Goal: Task Accomplishment & Management: Complete application form

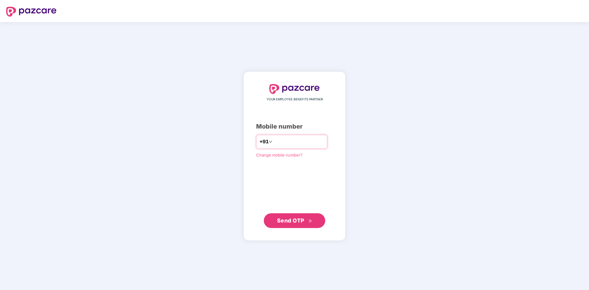
type input "**********"
click at [300, 222] on span "Send OTP" at bounding box center [290, 220] width 27 height 6
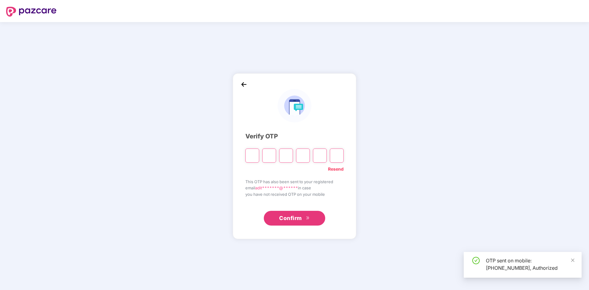
type input "*"
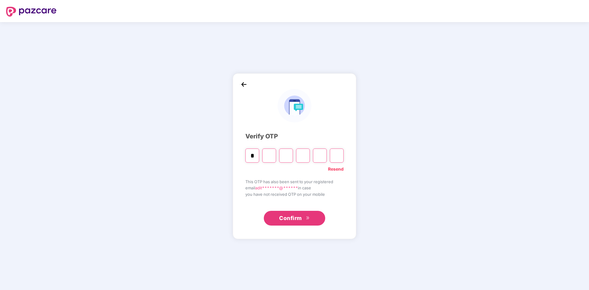
type input "*"
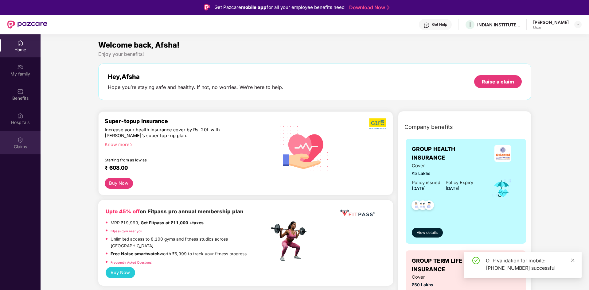
click at [26, 142] on div "Claims" at bounding box center [20, 143] width 41 height 23
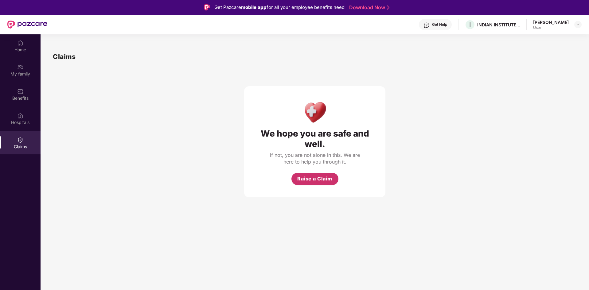
click at [320, 175] on button "Raise a Claim" at bounding box center [315, 179] width 47 height 12
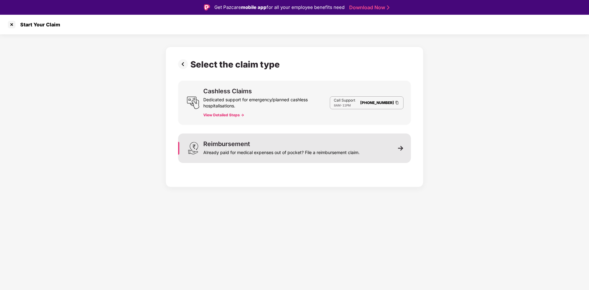
click at [306, 150] on div "Already paid for medical expenses out of pocket? File a reimbursement claim." at bounding box center [281, 151] width 156 height 9
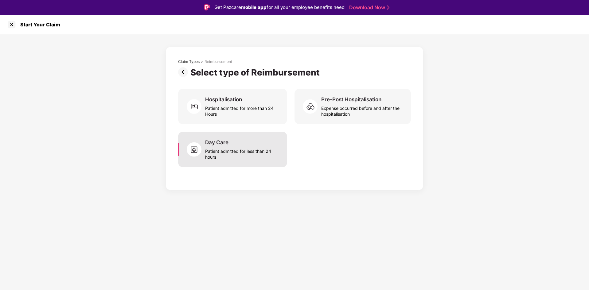
click at [247, 155] on div "Patient admitted for less than 24 hours" at bounding box center [242, 153] width 75 height 14
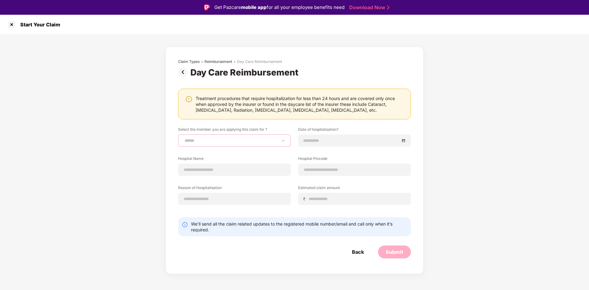
click at [236, 138] on select "**********" at bounding box center [234, 140] width 102 height 5
select select "**********"
click at [183, 138] on select "**********" at bounding box center [234, 140] width 102 height 5
click at [322, 141] on input at bounding box center [352, 140] width 96 height 7
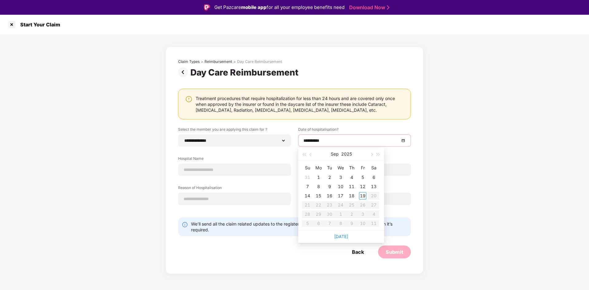
type input "**********"
click at [363, 195] on div "19" at bounding box center [362, 195] width 7 height 7
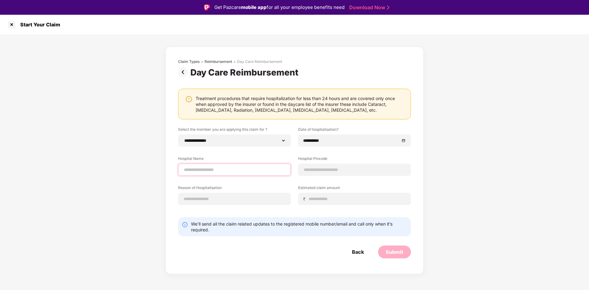
click at [211, 168] on input at bounding box center [234, 170] width 102 height 6
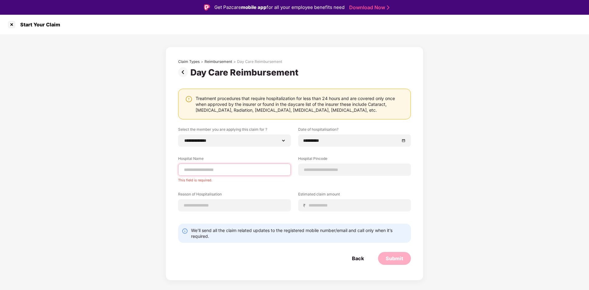
click at [217, 172] on input at bounding box center [234, 170] width 102 height 6
type input "*"
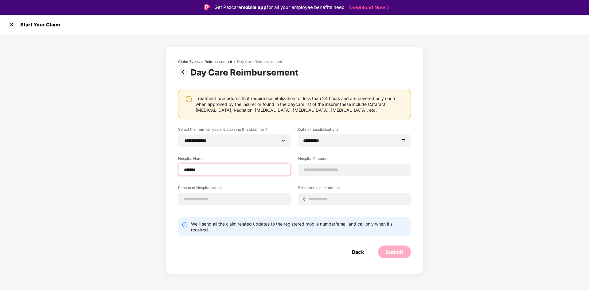
click at [223, 171] on input "******" at bounding box center [234, 170] width 102 height 6
type input "**********"
click at [331, 168] on input at bounding box center [355, 170] width 102 height 6
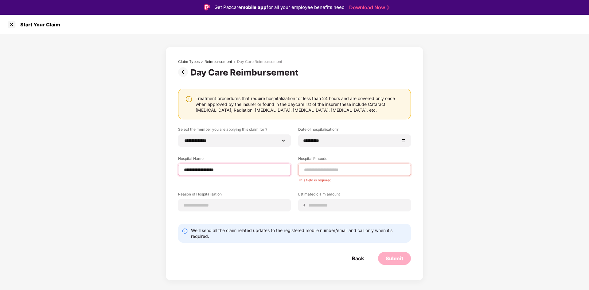
drag, startPoint x: 231, startPoint y: 170, endPoint x: 175, endPoint y: 168, distance: 56.0
click at [175, 168] on div "**********" at bounding box center [295, 164] width 258 height 234
click at [351, 172] on input at bounding box center [355, 170] width 102 height 6
paste input "******"
type input "******"
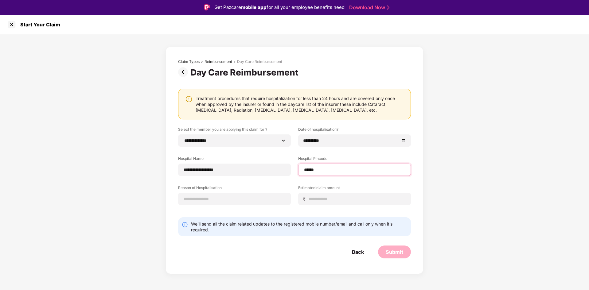
select select "*****"
select select "**********"
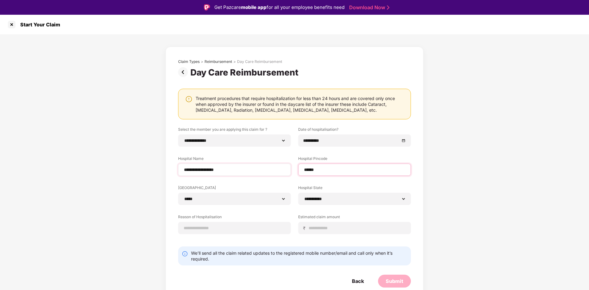
type input "******"
drag, startPoint x: 234, startPoint y: 170, endPoint x: 165, endPoint y: 170, distance: 68.8
click at [165, 170] on div "**********" at bounding box center [294, 168] width 589 height 269
paste input
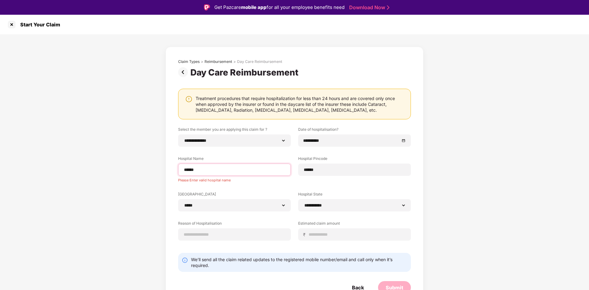
type input "**********"
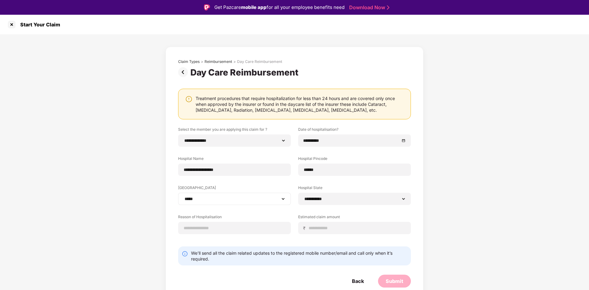
click at [276, 203] on div "**********" at bounding box center [234, 199] width 113 height 12
click at [277, 200] on select "**********" at bounding box center [234, 199] width 102 height 5
click at [277, 201] on select "**********" at bounding box center [234, 199] width 102 height 5
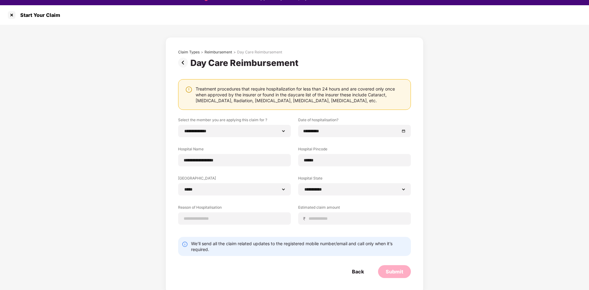
scroll to position [15, 0]
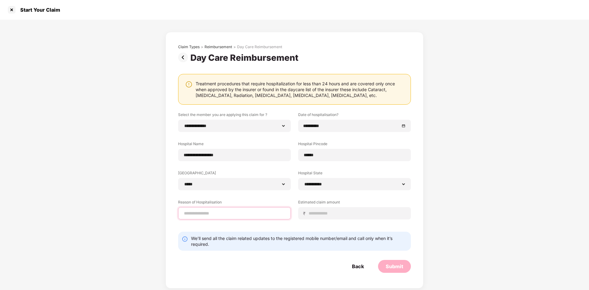
click at [217, 215] on input at bounding box center [234, 214] width 102 height 6
click at [379, 215] on input at bounding box center [357, 214] width 97 height 6
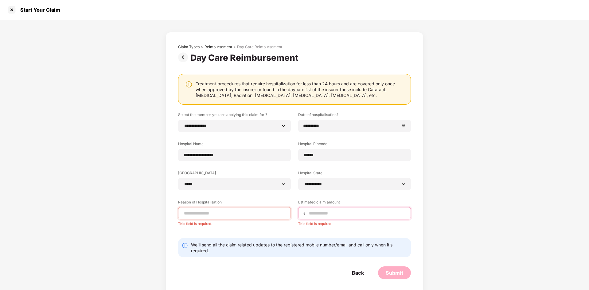
click at [337, 212] on input at bounding box center [357, 214] width 97 height 6
type input "*****"
click at [213, 213] on input at bounding box center [234, 214] width 102 height 6
click at [243, 216] on input at bounding box center [234, 214] width 102 height 6
paste input "**********"
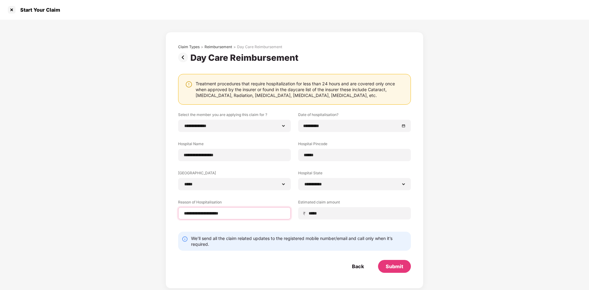
click at [206, 215] on input "**********" at bounding box center [234, 214] width 102 height 6
type input "**********"
click at [399, 268] on div "Submit" at bounding box center [395, 266] width 18 height 7
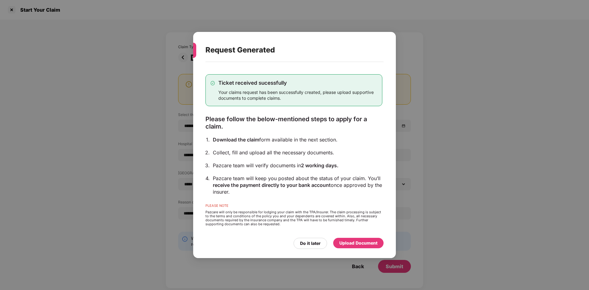
click at [355, 243] on div "Upload Document" at bounding box center [359, 243] width 38 height 7
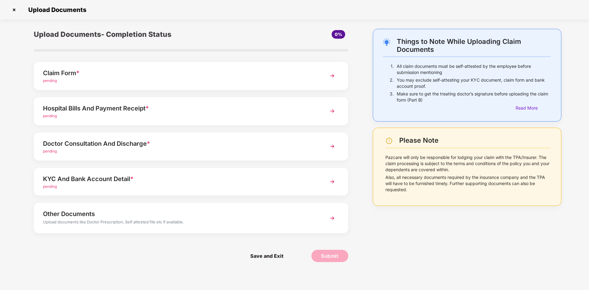
click at [64, 75] on div "Claim Form *" at bounding box center [178, 73] width 271 height 10
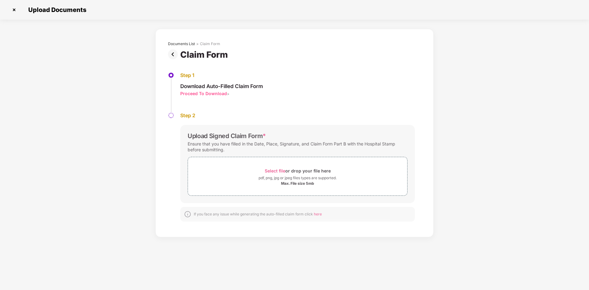
scroll to position [0, 0]
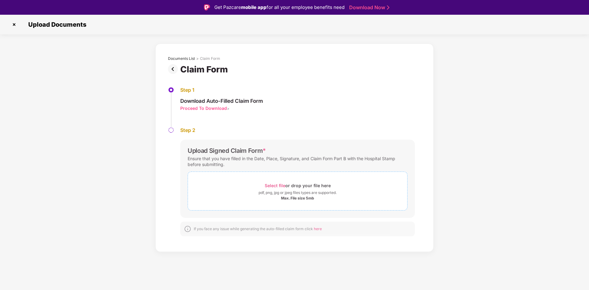
click at [281, 185] on span "Select file" at bounding box center [275, 185] width 21 height 5
click at [279, 184] on span "Select file" at bounding box center [275, 185] width 21 height 5
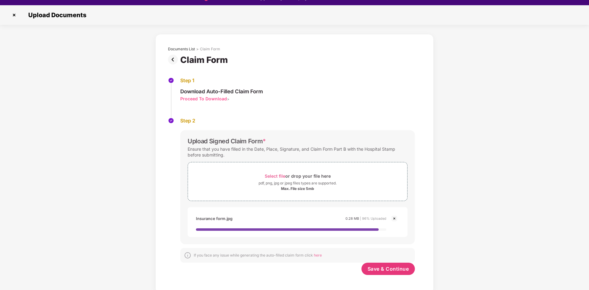
scroll to position [15, 0]
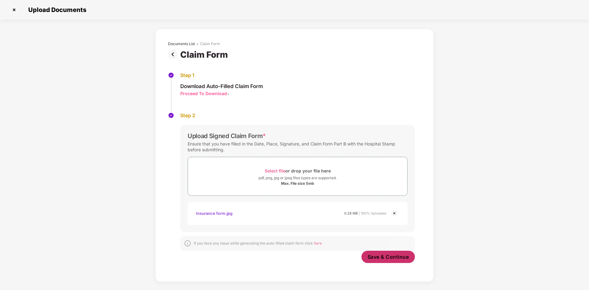
click at [390, 261] on span "Save & Continue" at bounding box center [388, 257] width 41 height 7
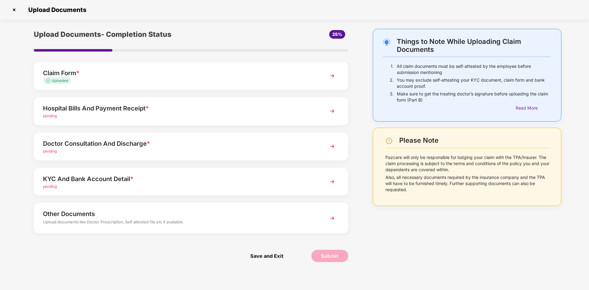
click at [114, 106] on div "Hospital Bills And Payment Receipt *" at bounding box center [178, 109] width 271 height 10
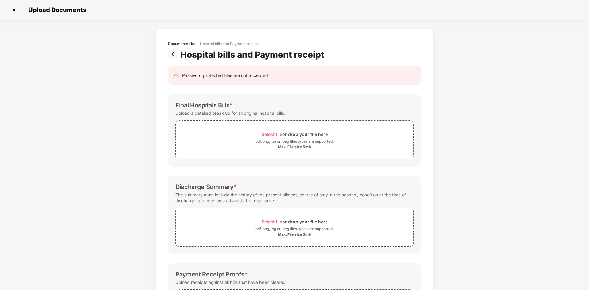
scroll to position [0, 0]
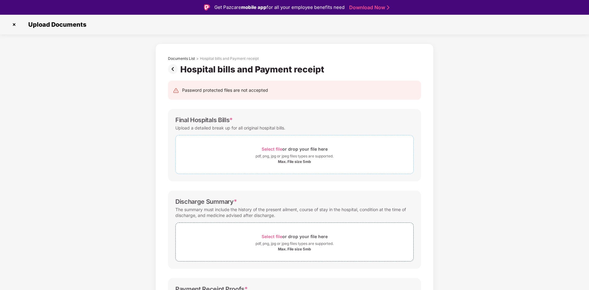
click at [276, 149] on span "Select file" at bounding box center [272, 149] width 21 height 5
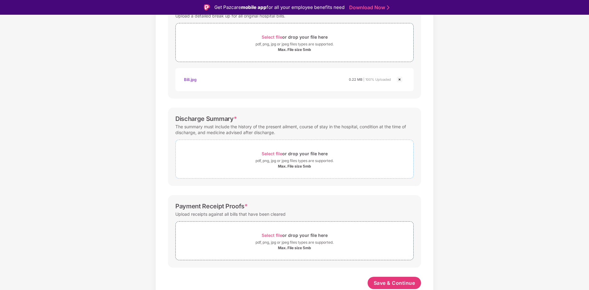
scroll to position [112, 0]
click at [283, 152] on div "Select file or drop your file here" at bounding box center [295, 154] width 66 height 8
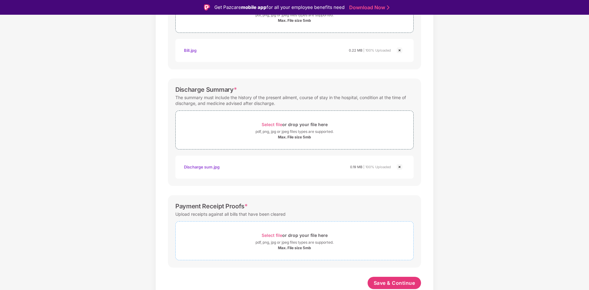
scroll to position [141, 0]
click at [278, 236] on span "Select file" at bounding box center [272, 235] width 21 height 5
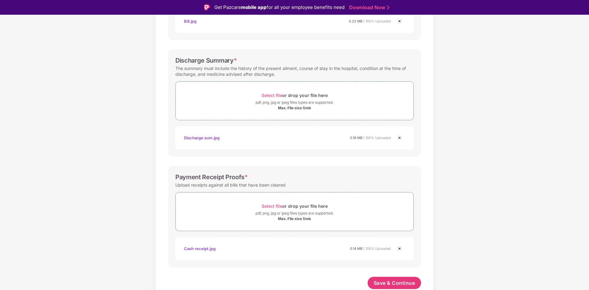
scroll to position [171, 0]
click at [407, 286] on span "Save & Continue" at bounding box center [394, 283] width 41 height 7
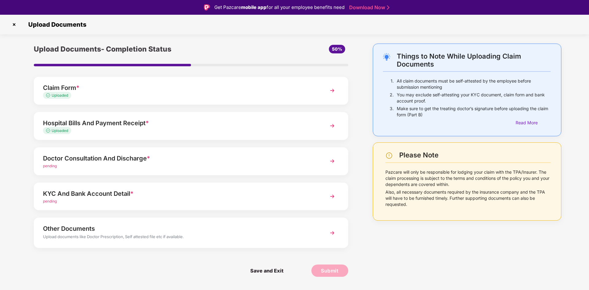
click at [116, 162] on div "Doctor Consultation And Discharge *" at bounding box center [178, 159] width 271 height 10
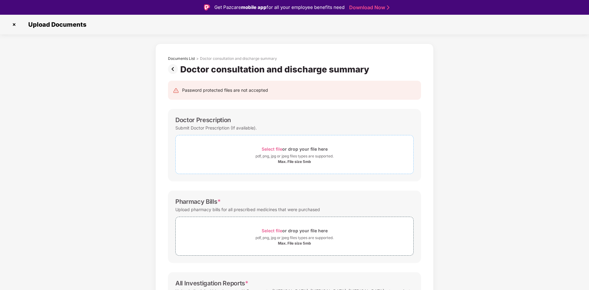
click at [275, 150] on span "Select file" at bounding box center [272, 149] width 21 height 5
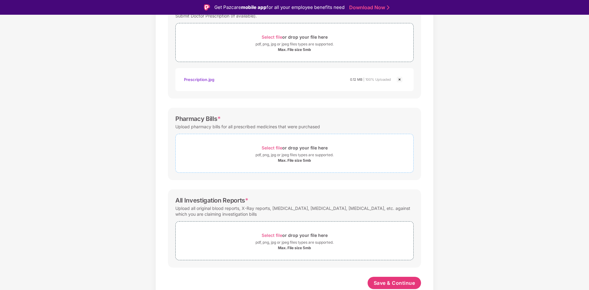
scroll to position [112, 0]
click at [278, 148] on span "Select file" at bounding box center [272, 147] width 21 height 5
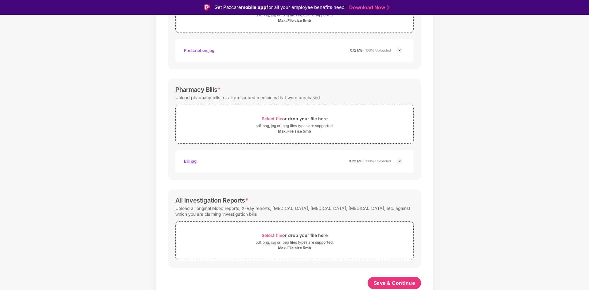
scroll to position [141, 0]
click at [271, 234] on span "Select file" at bounding box center [272, 235] width 21 height 5
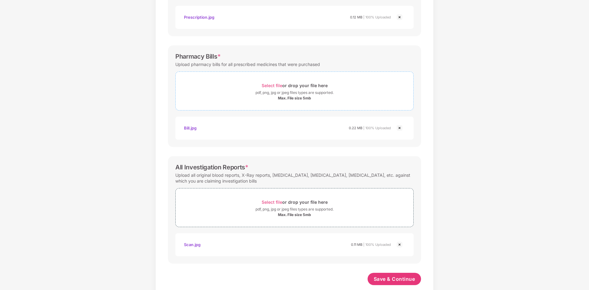
scroll to position [171, 0]
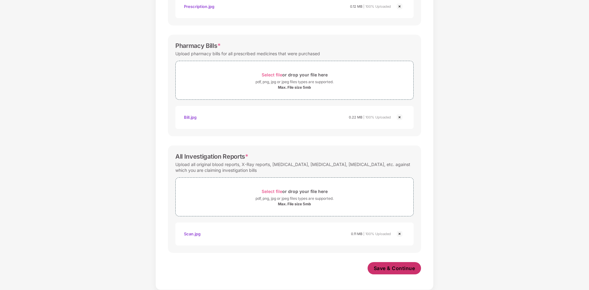
click at [391, 272] on span "Save & Continue" at bounding box center [394, 268] width 41 height 7
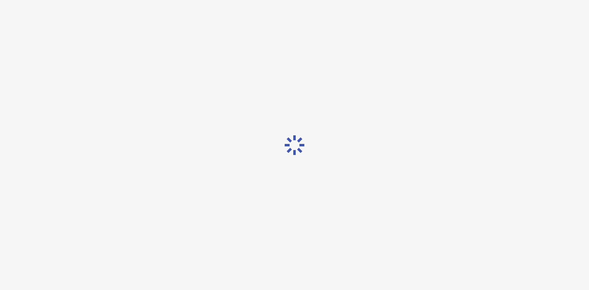
scroll to position [0, 0]
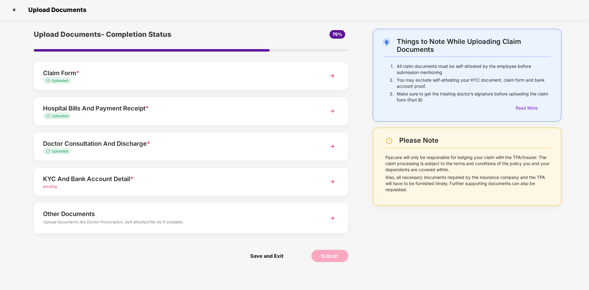
click at [334, 219] on img at bounding box center [332, 218] width 11 height 11
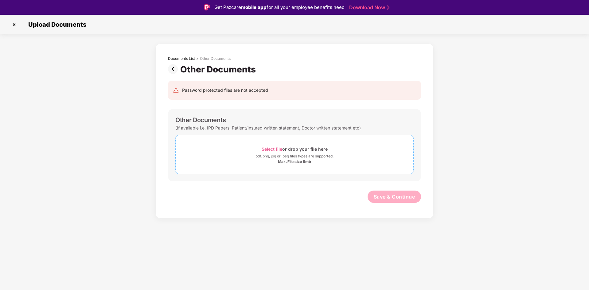
click at [272, 148] on span "Select file" at bounding box center [272, 149] width 21 height 5
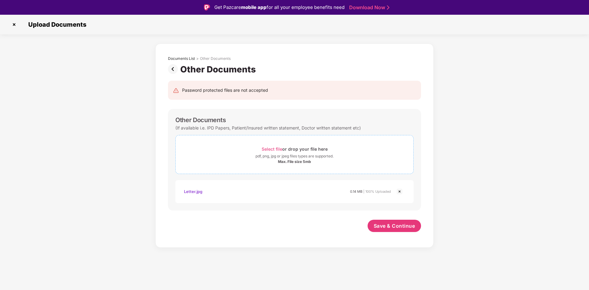
click at [281, 149] on span "Select file" at bounding box center [272, 149] width 21 height 5
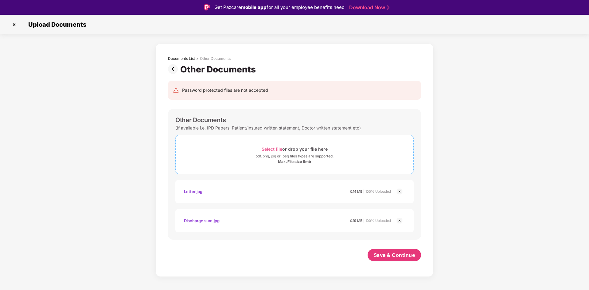
click at [276, 148] on span "Select file" at bounding box center [272, 149] width 21 height 5
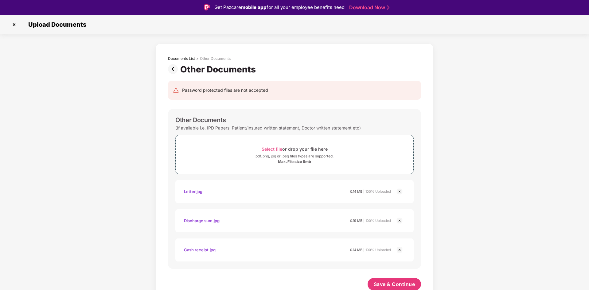
scroll to position [1, 0]
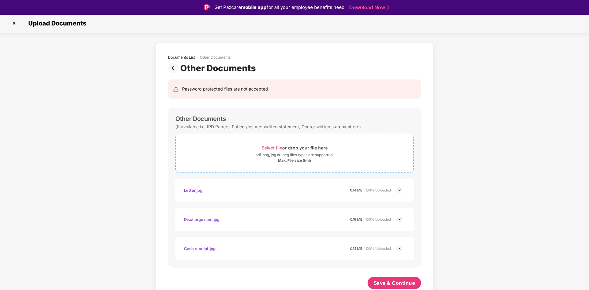
click at [278, 146] on span "Select file" at bounding box center [272, 147] width 21 height 5
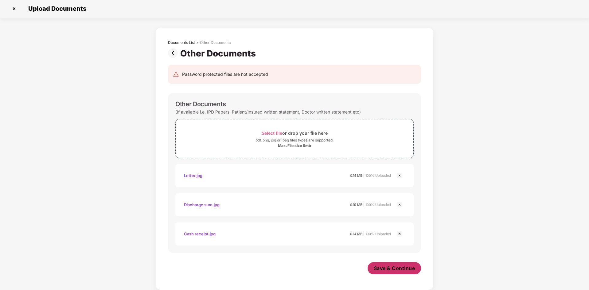
click at [389, 266] on span "Save & Continue" at bounding box center [394, 268] width 41 height 7
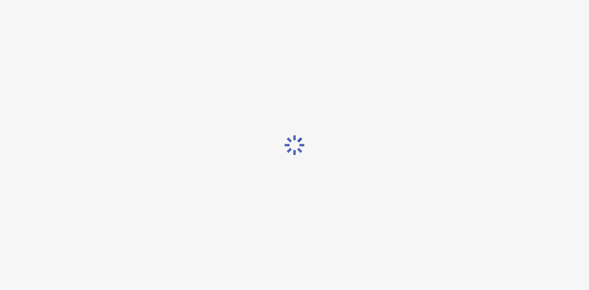
scroll to position [0, 0]
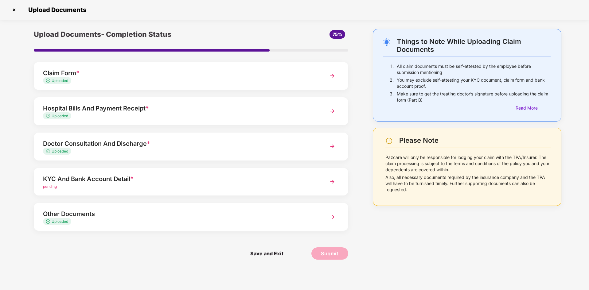
click at [333, 180] on img at bounding box center [332, 181] width 11 height 11
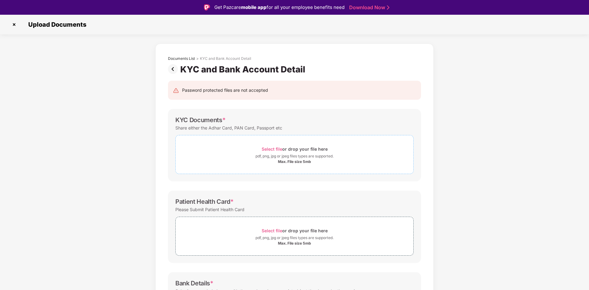
click at [279, 149] on span "Select file" at bounding box center [272, 149] width 21 height 5
click at [275, 148] on span "Select file" at bounding box center [272, 149] width 21 height 5
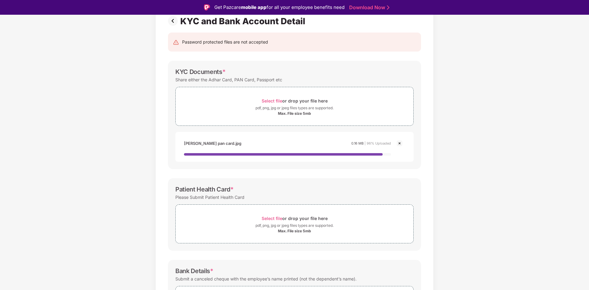
scroll to position [92, 0]
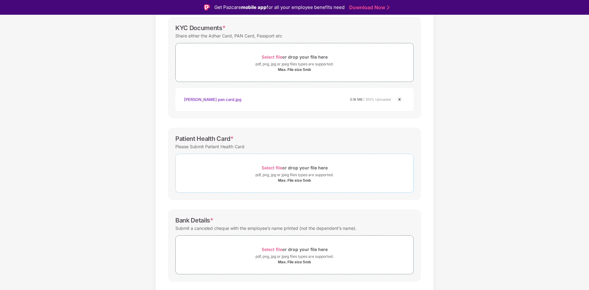
click at [278, 168] on span "Select file" at bounding box center [272, 167] width 21 height 5
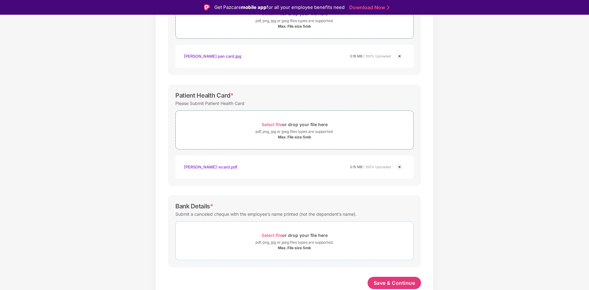
click at [270, 234] on span "Select file" at bounding box center [272, 235] width 21 height 5
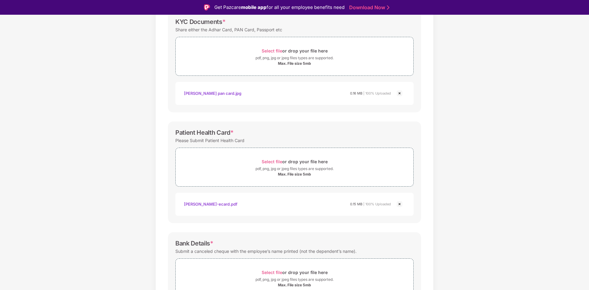
scroll to position [165, 0]
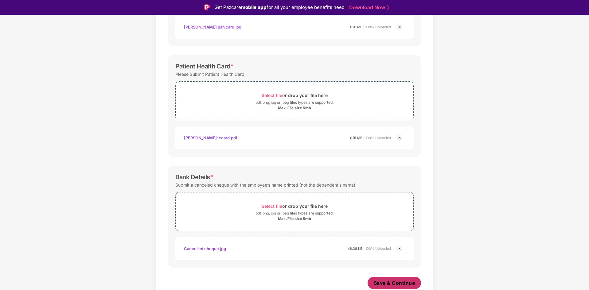
click at [402, 286] on span "Save & Continue" at bounding box center [394, 283] width 41 height 7
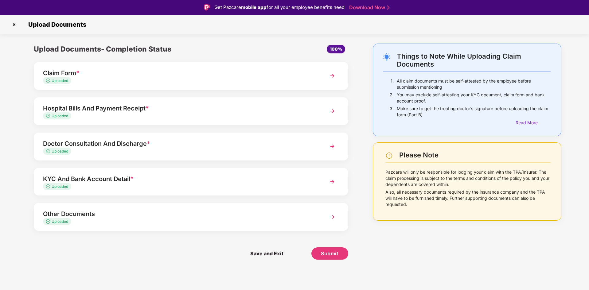
click at [332, 77] on img at bounding box center [332, 75] width 11 height 11
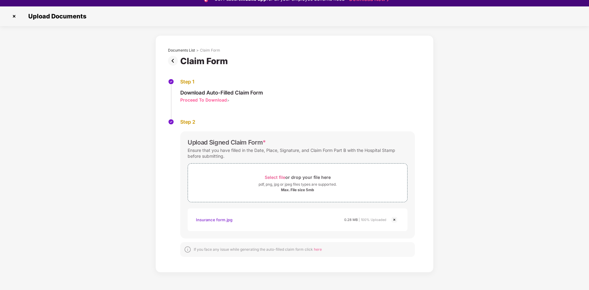
scroll to position [15, 0]
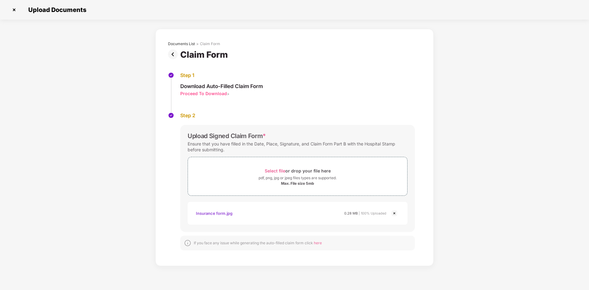
click at [14, 11] on img at bounding box center [14, 10] width 10 height 10
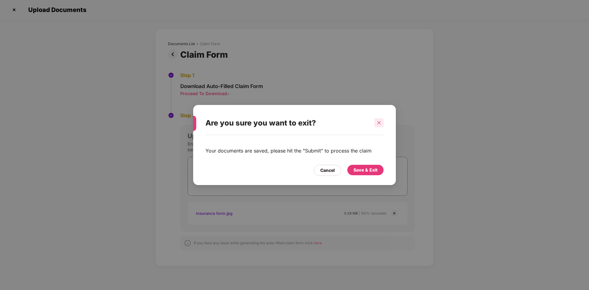
click at [380, 123] on icon "close" at bounding box center [379, 123] width 4 height 4
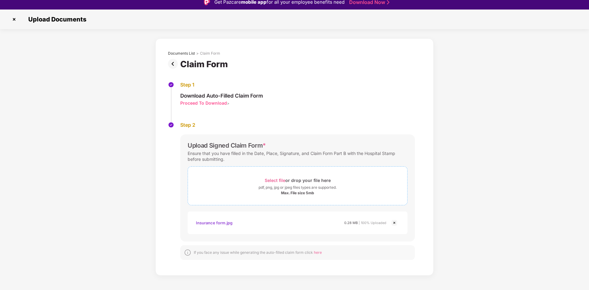
scroll to position [0, 0]
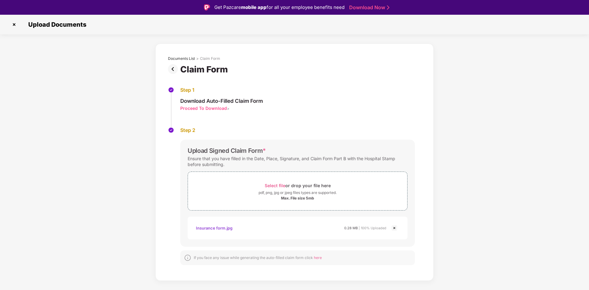
click at [13, 24] on img at bounding box center [14, 25] width 10 height 10
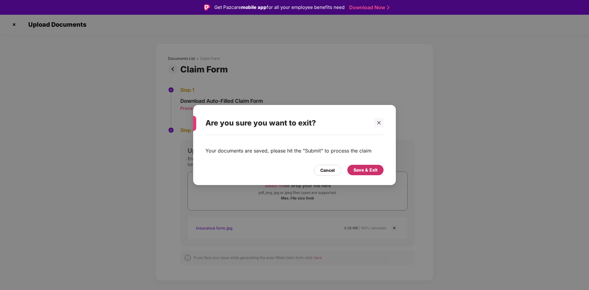
click at [362, 172] on div "Save & Exit" at bounding box center [366, 170] width 24 height 7
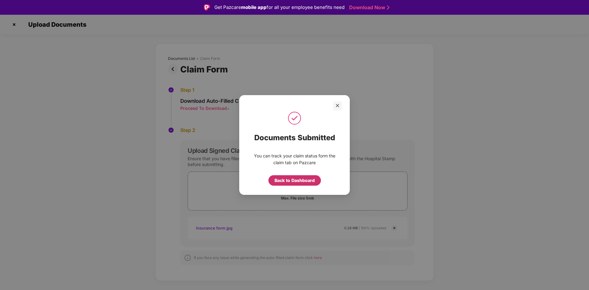
click at [296, 179] on div "Back to Dashboard" at bounding box center [295, 180] width 40 height 7
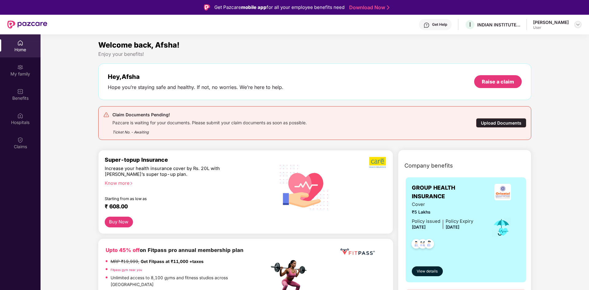
click at [577, 25] on img at bounding box center [578, 24] width 5 height 5
click at [15, 75] on div "My family" at bounding box center [20, 74] width 41 height 6
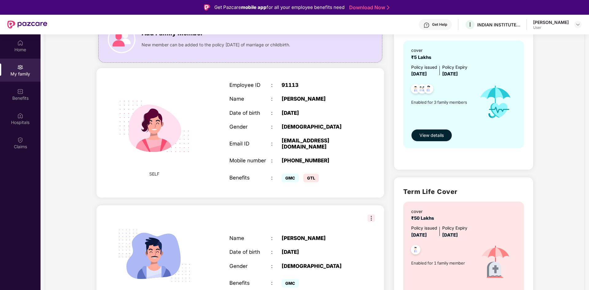
scroll to position [184, 0]
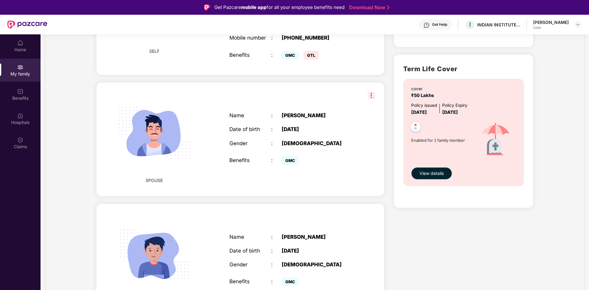
click at [372, 92] on img at bounding box center [371, 95] width 7 height 7
click at [350, 154] on div "GMC" at bounding box center [318, 160] width 73 height 12
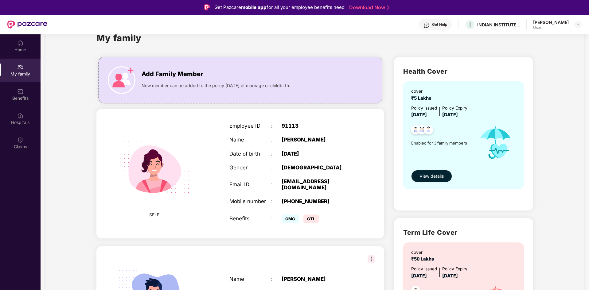
scroll to position [0, 0]
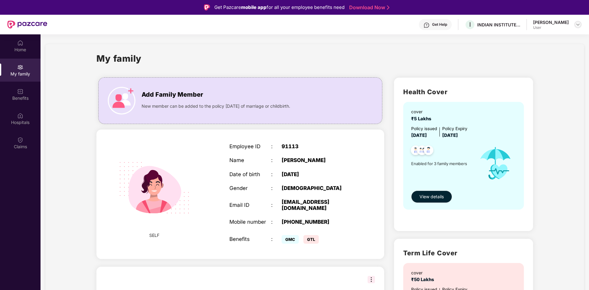
click at [576, 25] on img at bounding box center [578, 24] width 5 height 5
click at [353, 46] on div "My family Add Family Member New member can be added to the policy [DATE] of mar…" at bounding box center [314, 280] width 539 height 473
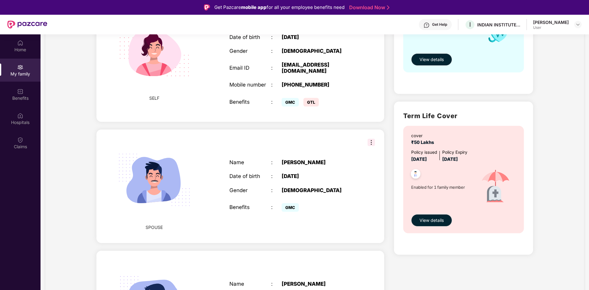
scroll to position [184, 0]
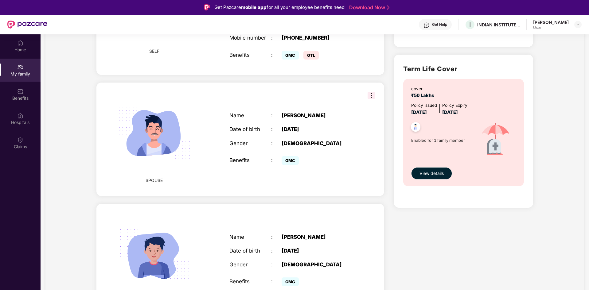
click at [221, 131] on div "SPOUSE Name : [PERSON_NAME] Date of birth : [DEMOGRAPHIC_DATA] Gender : [DEMOGR…" at bounding box center [241, 140] width 288 height 114
click at [368, 92] on img at bounding box center [371, 95] width 7 height 7
click at [351, 167] on div "Name : [PERSON_NAME] Date of birth : [DEMOGRAPHIC_DATA] Gender : [DEMOGRAPHIC_D…" at bounding box center [292, 139] width 138 height 69
click at [28, 94] on div "Benefits" at bounding box center [20, 94] width 41 height 23
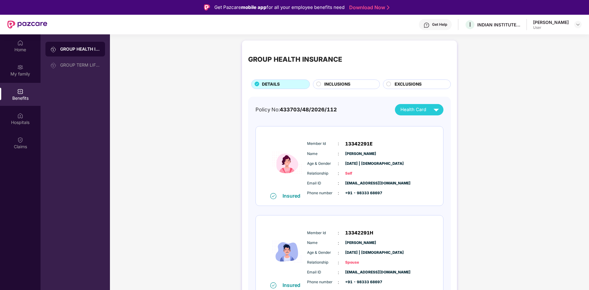
scroll to position [61, 0]
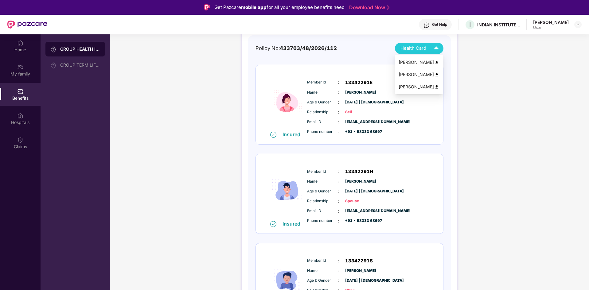
click at [434, 48] on img at bounding box center [436, 48] width 11 height 11
click at [437, 73] on img at bounding box center [437, 75] width 5 height 5
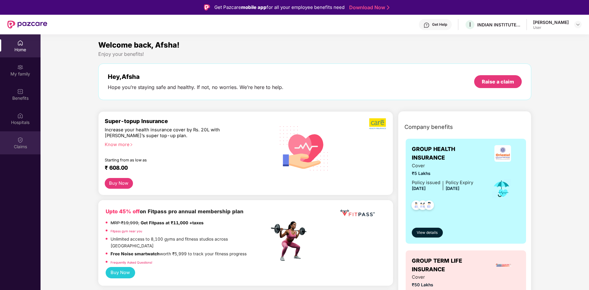
click at [21, 145] on div "Claims" at bounding box center [20, 147] width 41 height 6
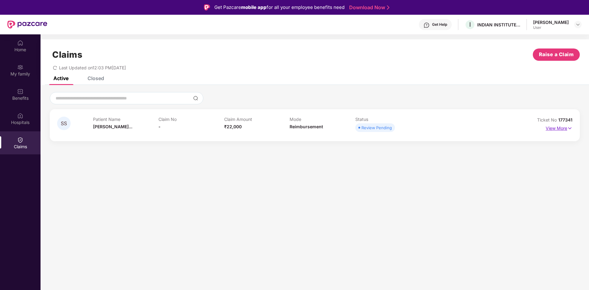
click at [570, 128] on img at bounding box center [570, 128] width 5 height 7
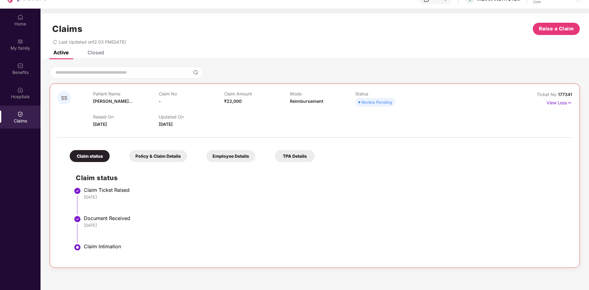
scroll to position [34, 0]
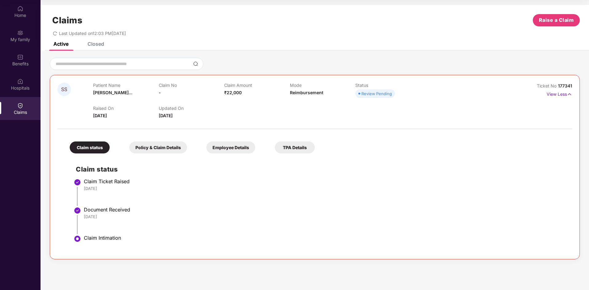
click at [163, 145] on div "Policy & Claim Details" at bounding box center [158, 148] width 58 height 12
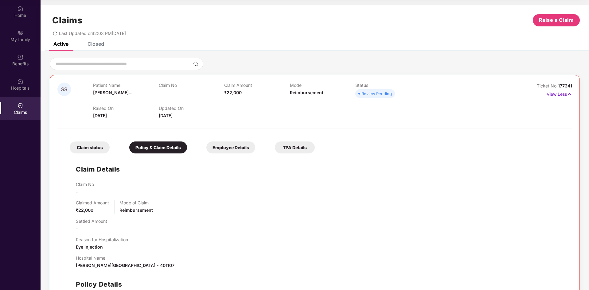
click at [95, 145] on div "Claim status" at bounding box center [90, 148] width 40 height 12
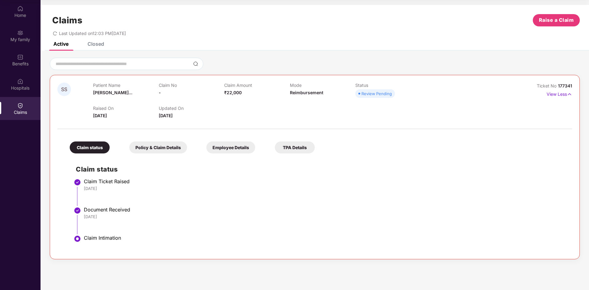
click at [246, 151] on div "Employee Details" at bounding box center [231, 148] width 49 height 12
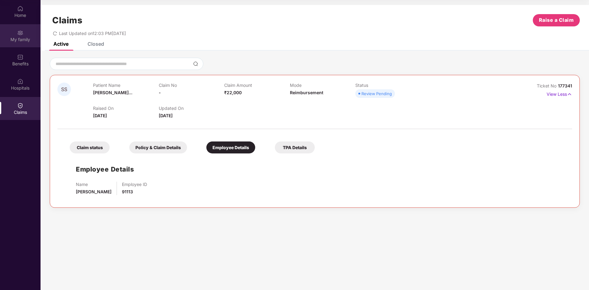
click at [17, 35] on div "My family" at bounding box center [20, 35] width 41 height 23
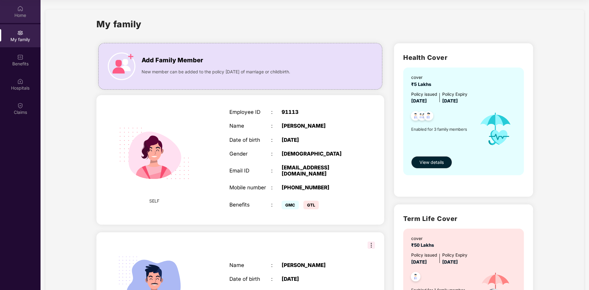
click at [24, 12] on div "Home" at bounding box center [20, 15] width 41 height 6
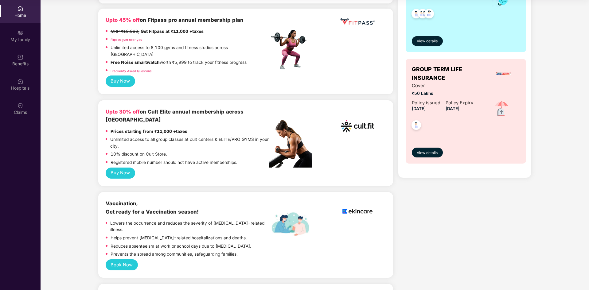
scroll to position [92, 0]
